Goal: Task Accomplishment & Management: Manage account settings

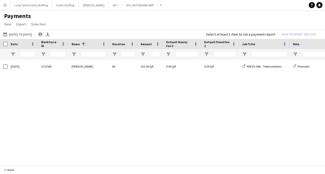
click at [4, 5] on app-icon "Menu" at bounding box center [5, 5] width 4 height 4
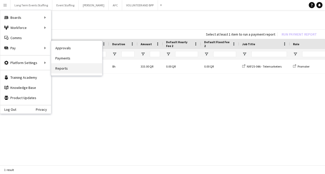
click at [65, 70] on link "Reports" at bounding box center [76, 68] width 51 height 10
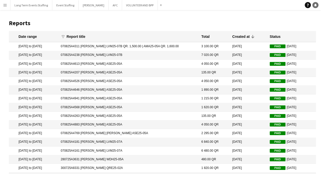
click at [316, 6] on icon "Notifications" at bounding box center [315, 5] width 3 height 3
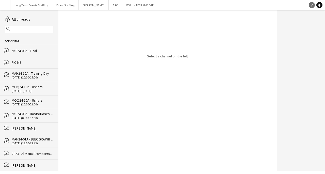
click at [312, 3] on link "Help" at bounding box center [311, 5] width 6 height 6
click at [5, 4] on app-icon "Menu" at bounding box center [5, 5] width 4 height 4
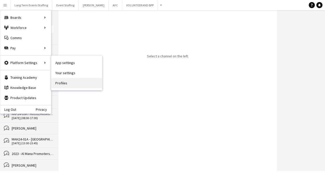
click at [66, 82] on link "Profiles" at bounding box center [76, 83] width 51 height 10
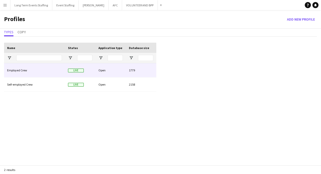
click at [19, 71] on div "Employed Crew" at bounding box center [34, 70] width 61 height 14
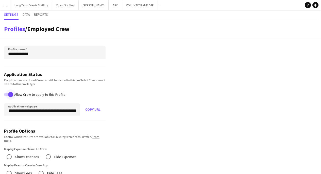
click at [7, 94] on span "button" at bounding box center [11, 94] width 10 height 10
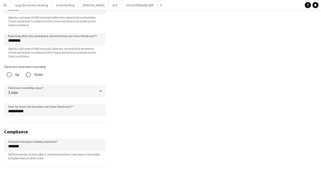
scroll to position [460, 0]
